Goal: Navigation & Orientation: Find specific page/section

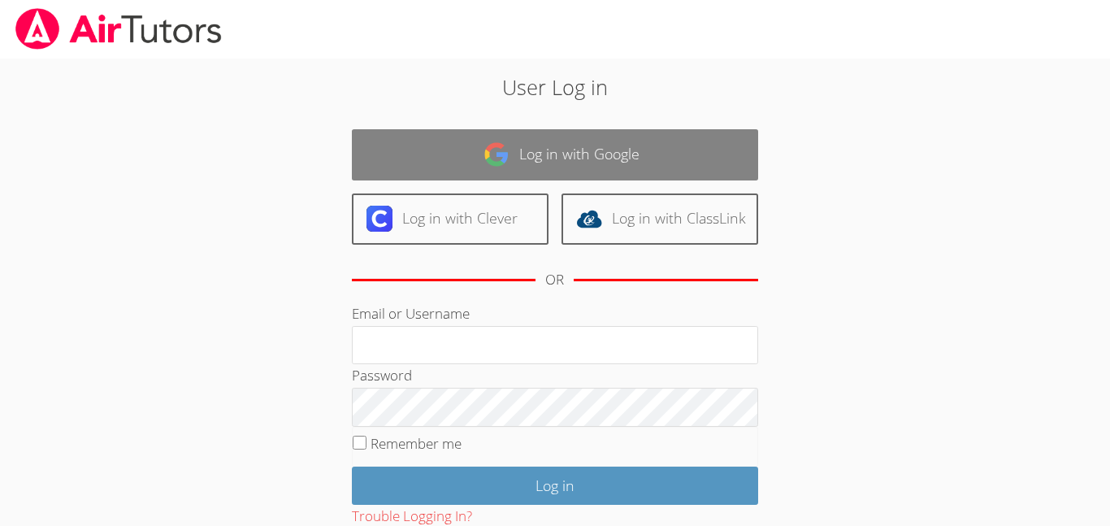
click at [649, 158] on link "Log in with Google" at bounding box center [555, 154] width 406 height 51
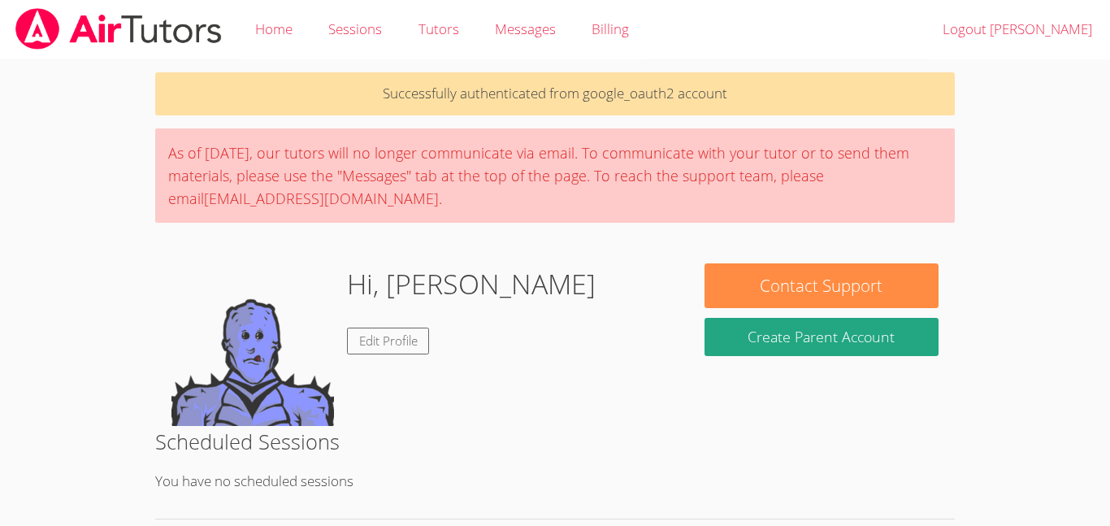
click at [824, 434] on h2 "Scheduled Sessions" at bounding box center [555, 441] width 800 height 31
click at [552, 31] on span "Messages" at bounding box center [525, 29] width 61 height 19
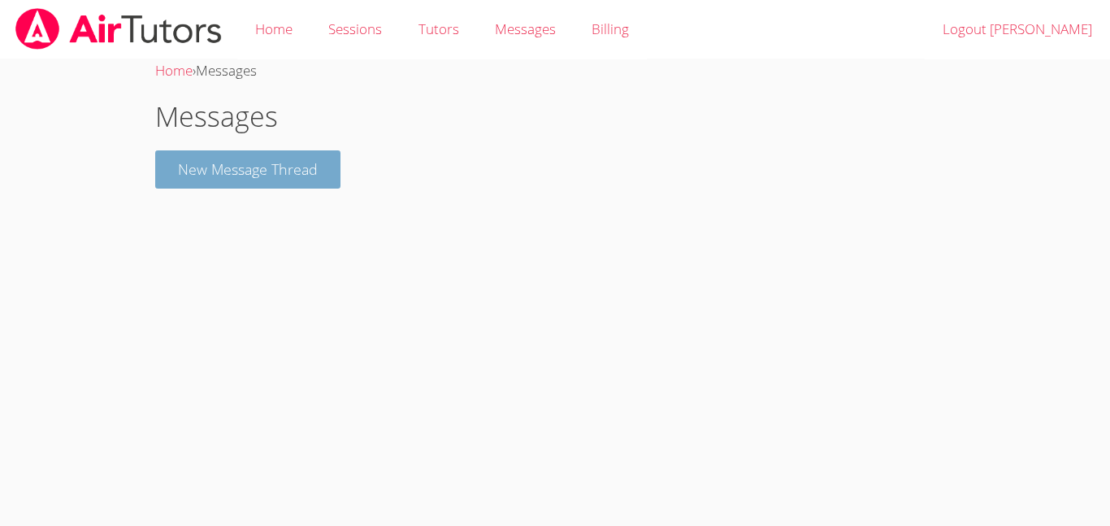
click at [304, 167] on button "New Message Thread" at bounding box center [247, 169] width 185 height 38
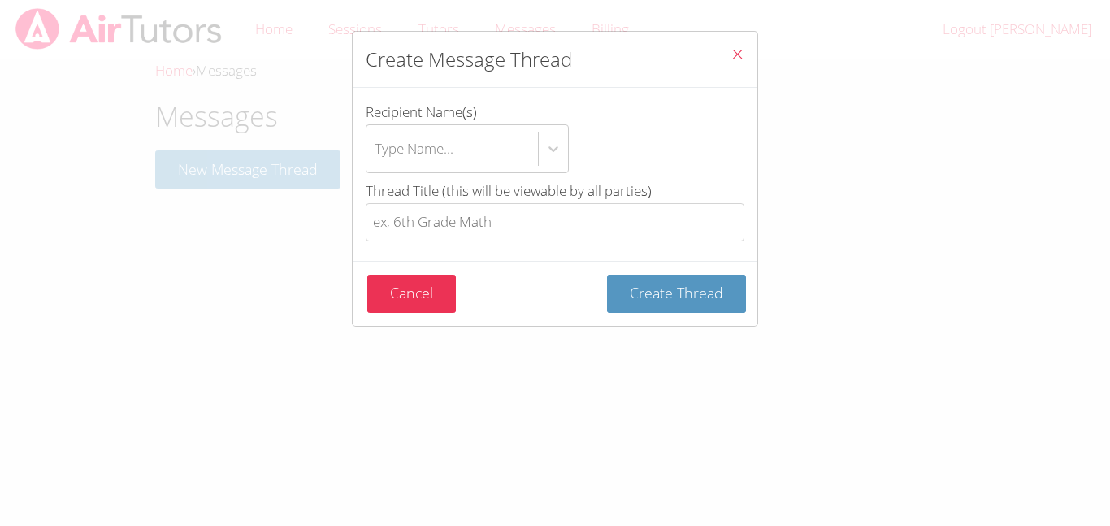
click at [740, 42] on button "Close" at bounding box center [738, 57] width 40 height 50
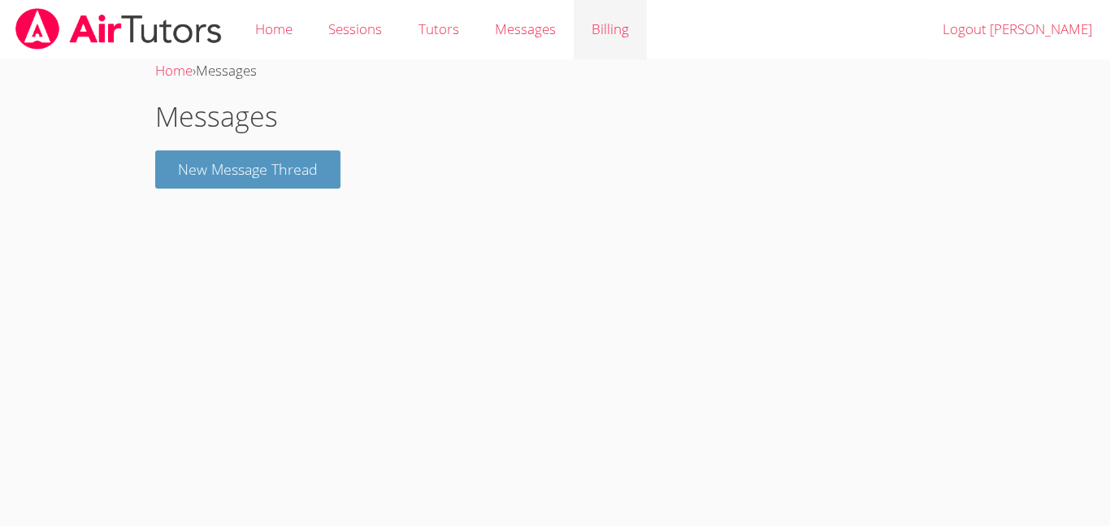
click at [619, 25] on link "Billing" at bounding box center [610, 29] width 73 height 59
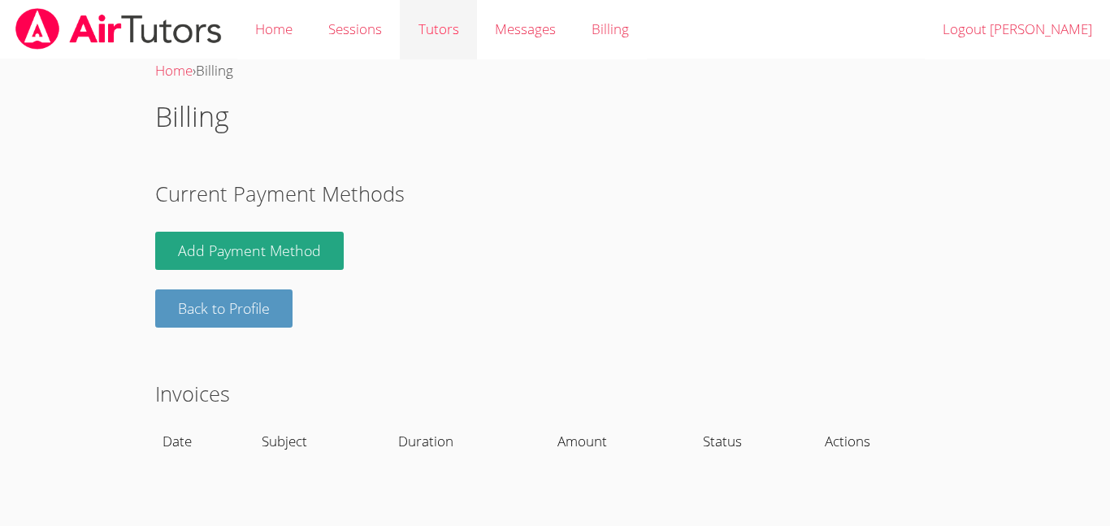
click at [440, 44] on link "Tutors" at bounding box center [438, 29] width 76 height 59
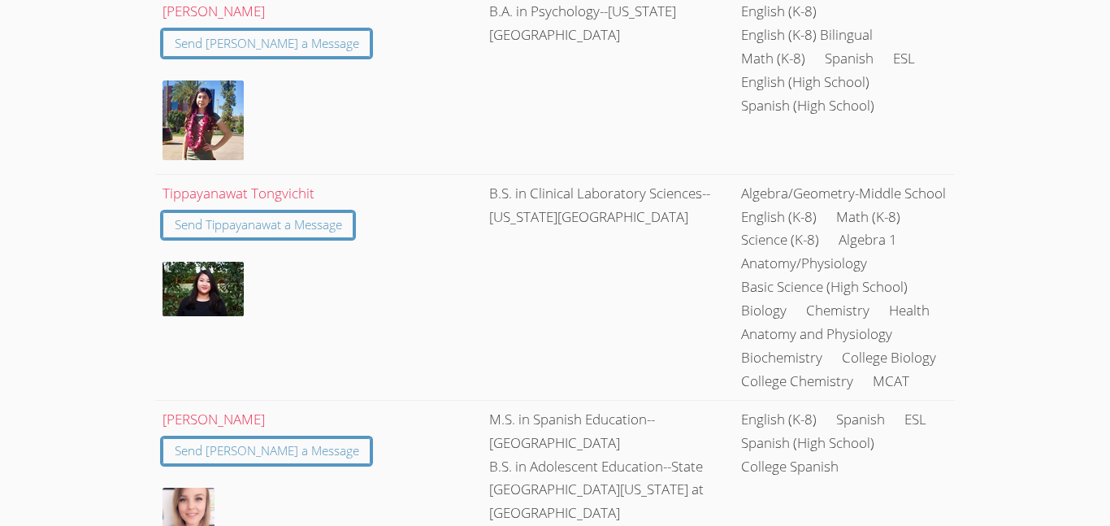
click at [541, 174] on td "B.S. in Clinical Laboratory Sciences--[US_STATE][GEOGRAPHIC_DATA]" at bounding box center [609, 287] width 252 height 226
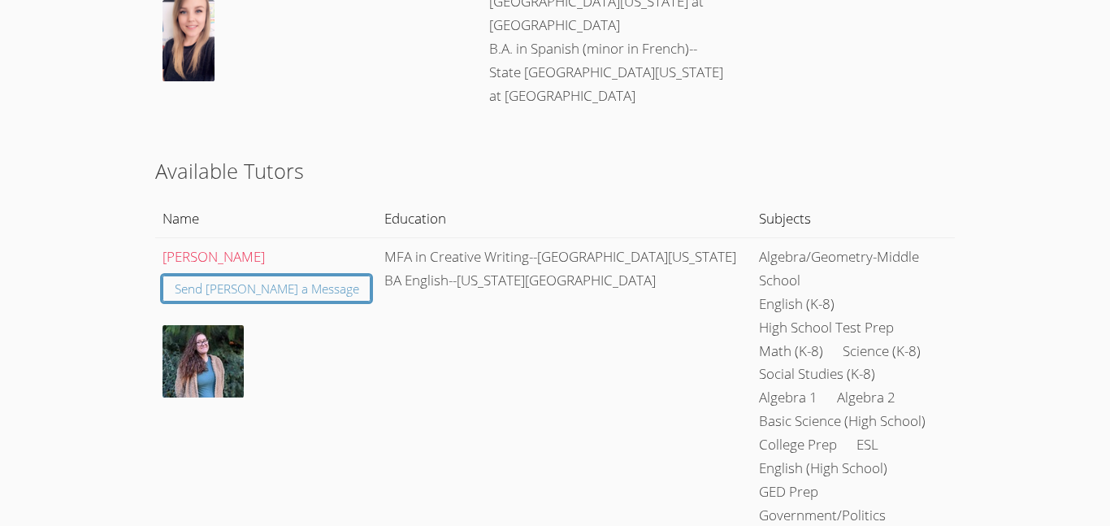
click at [498, 237] on td "MFA in Creative Writing--[GEOGRAPHIC_DATA][US_STATE] BA English--[US_STATE][GEO…" at bounding box center [565, 467] width 375 height 461
